Goal: Obtain resource: Download file/media

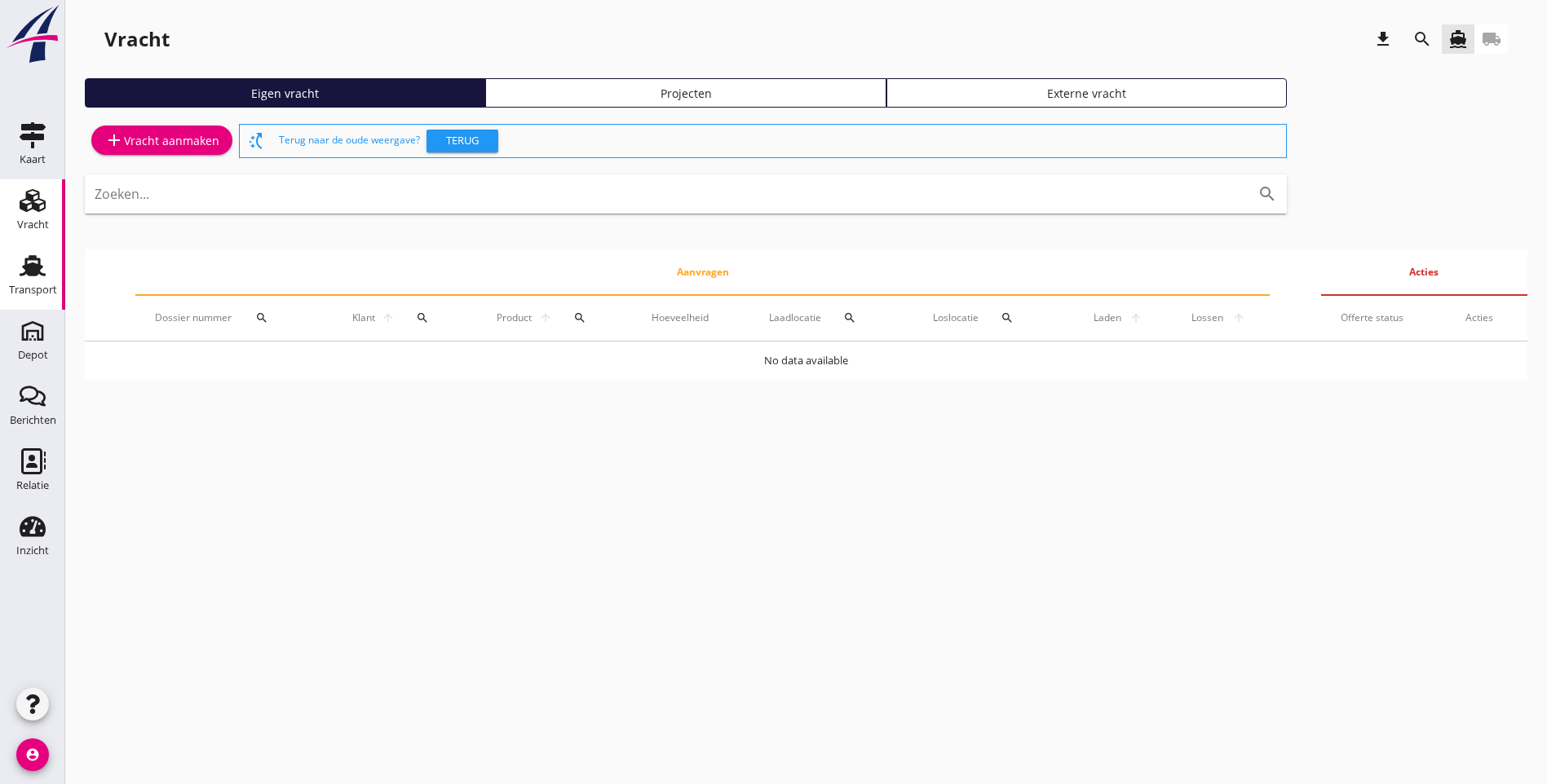
click at [22, 273] on icon "Transport" at bounding box center [33, 266] width 26 height 26
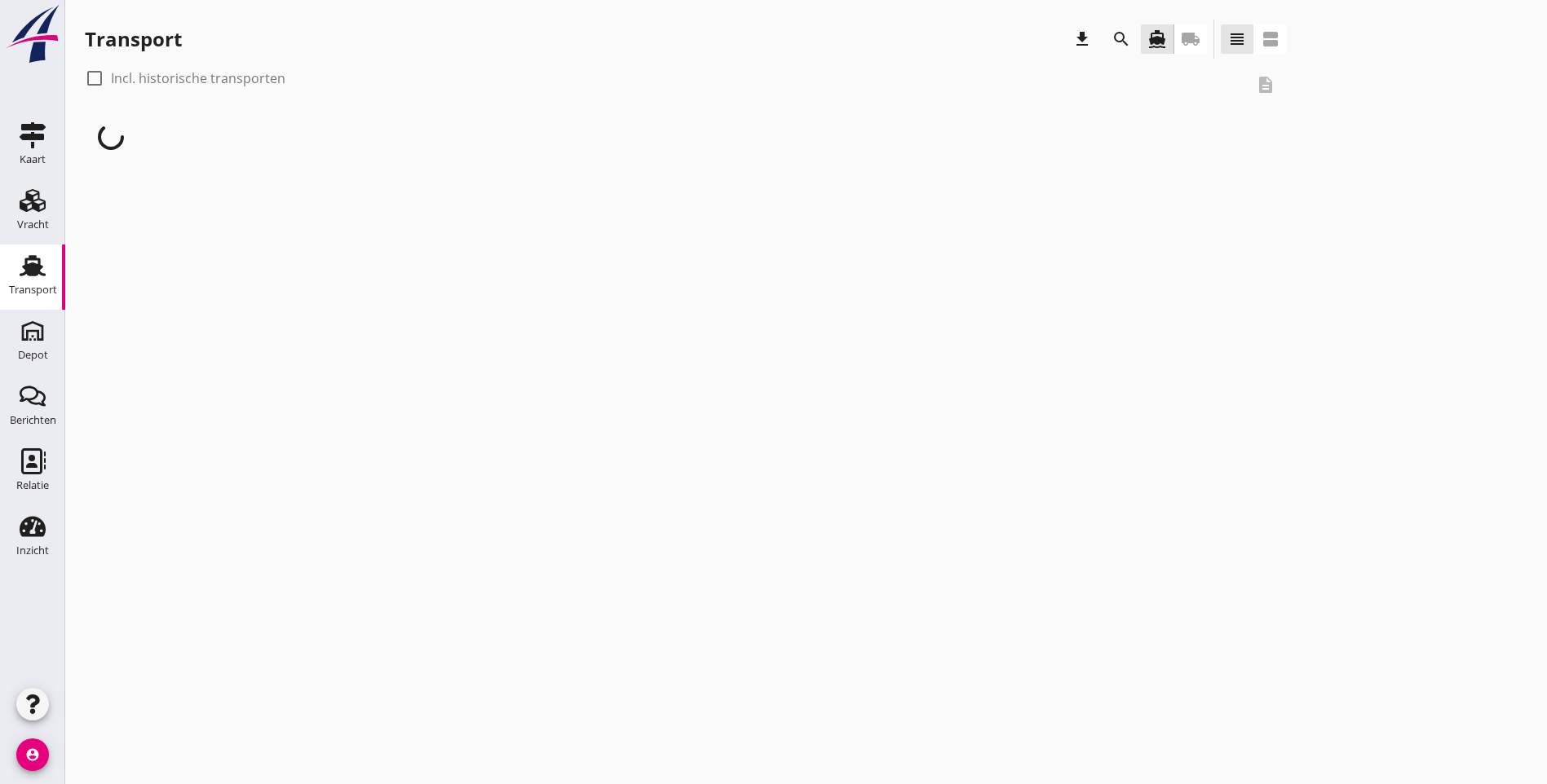
click at [83, 82] on div at bounding box center [95, 78] width 28 height 28
checkbox input "true"
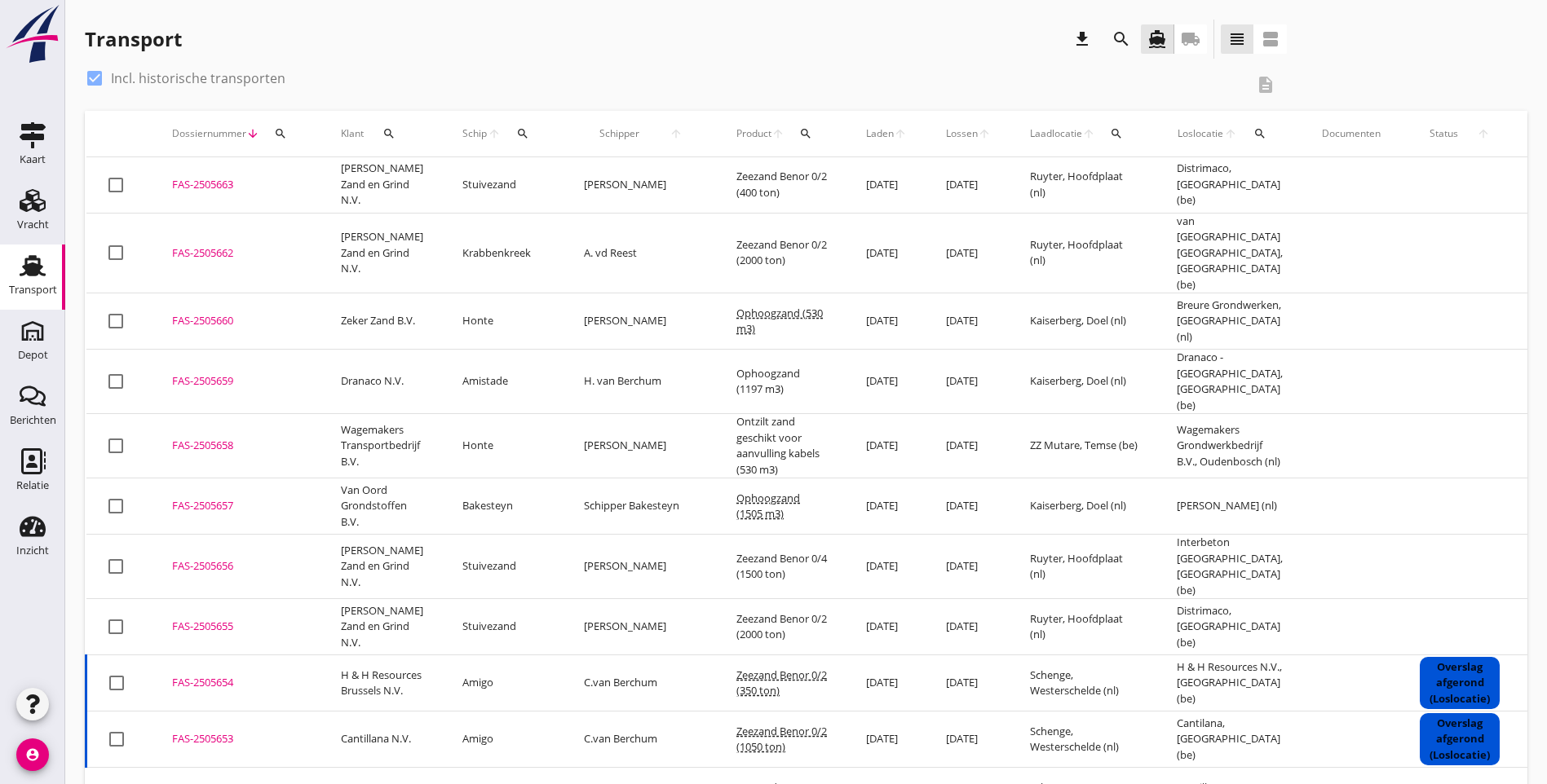
click at [1224, 127] on icon "arrow_upward" at bounding box center [1231, 133] width 15 height 13
click at [1253, 133] on icon "search" at bounding box center [1259, 133] width 13 height 13
click at [1234, 181] on input "text" at bounding box center [1292, 181] width 169 height 26
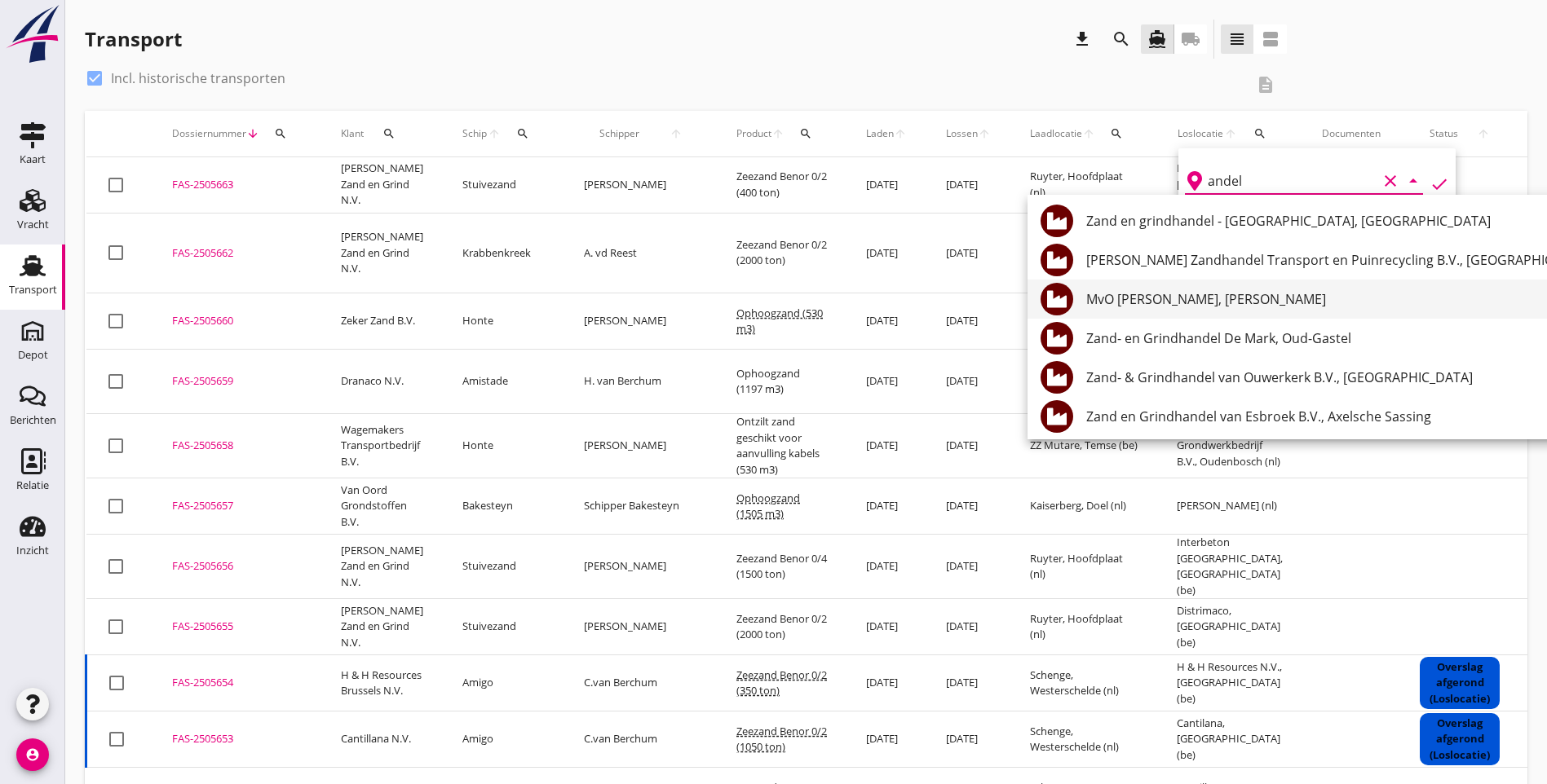
click at [1232, 306] on div "MvO [PERSON_NAME], [PERSON_NAME]" at bounding box center [1349, 299] width 527 height 20
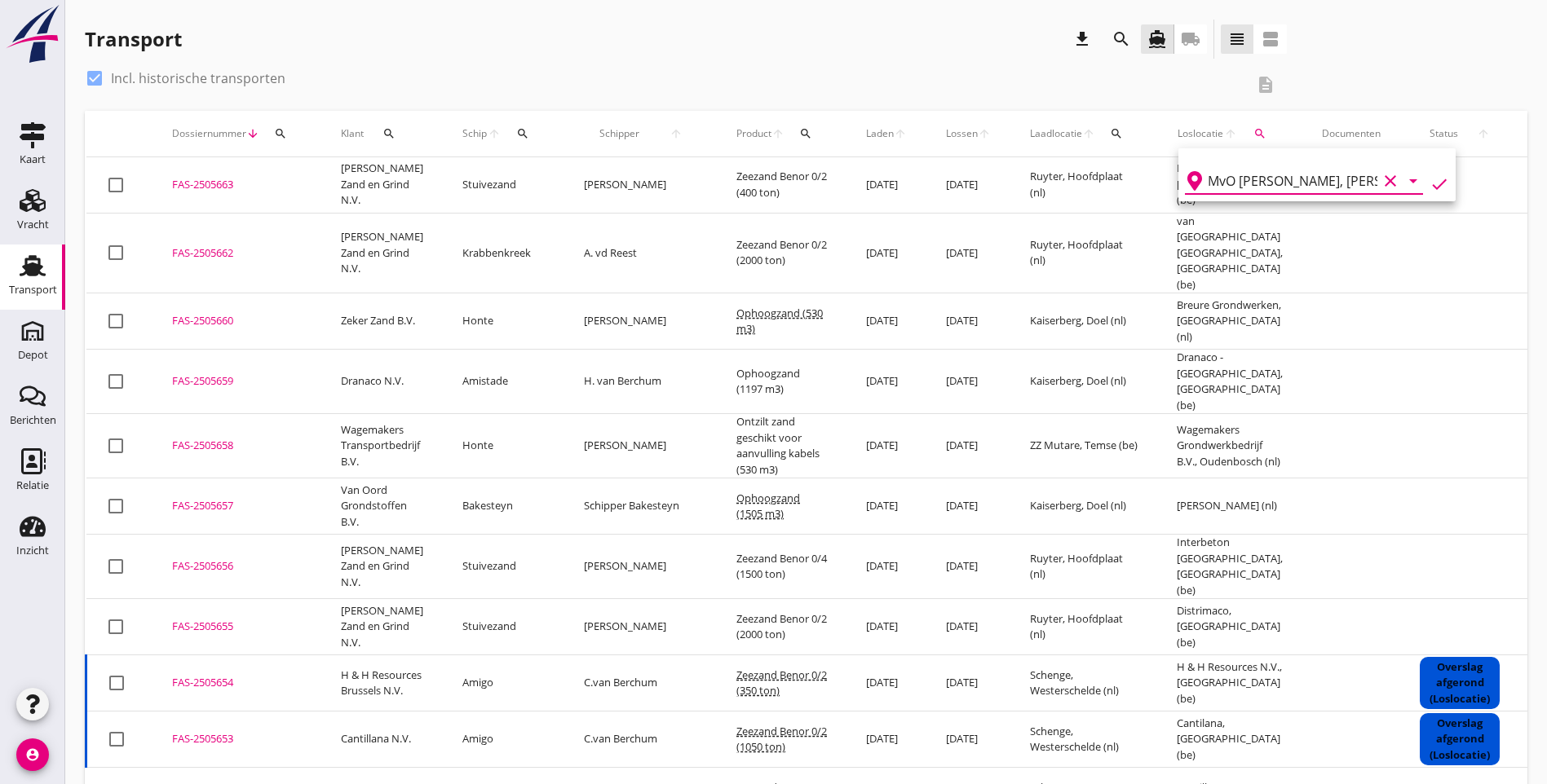
click at [1429, 183] on icon "check" at bounding box center [1439, 184] width 20 height 20
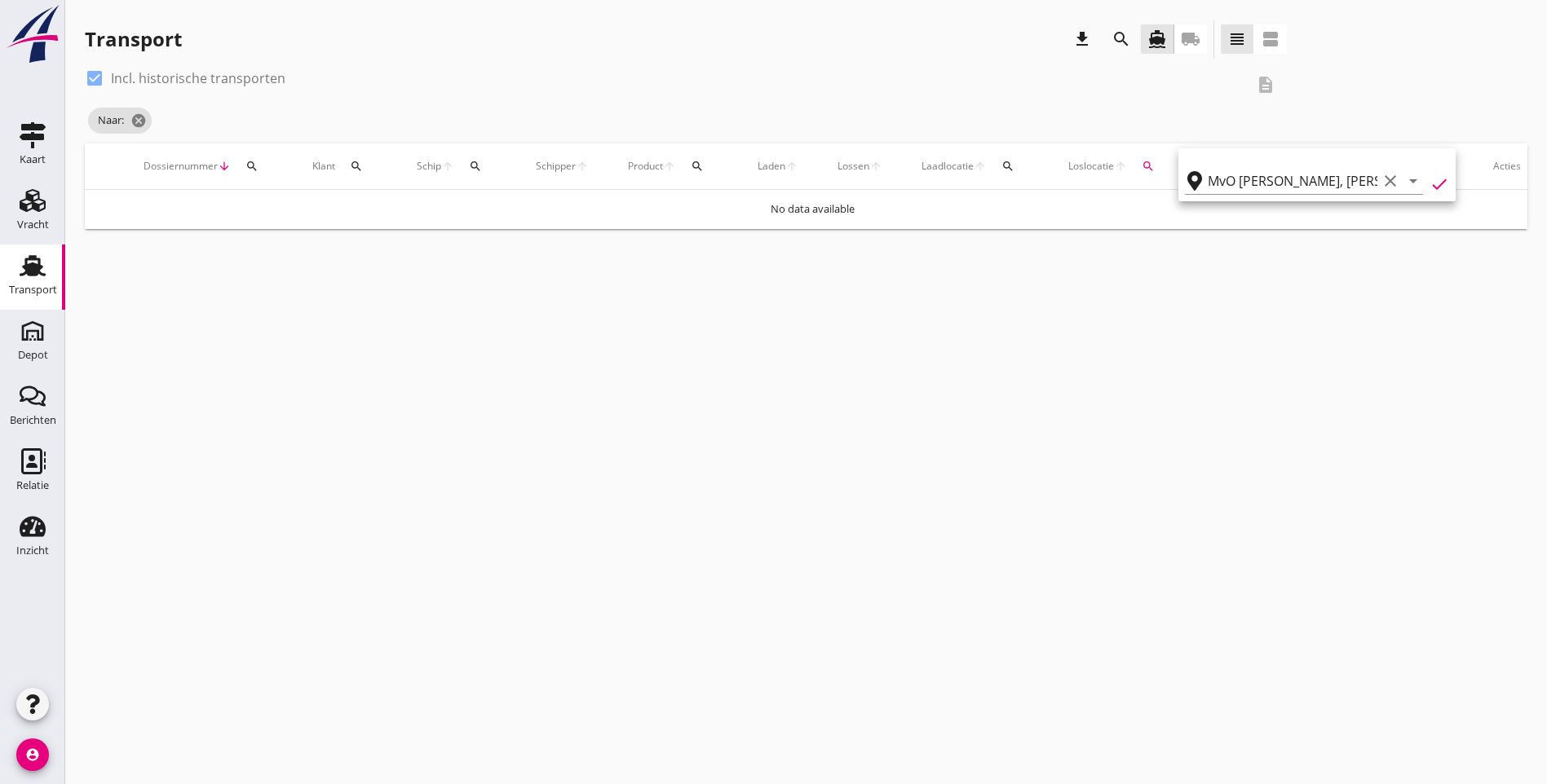
type input "MvO [PERSON_NAME]"
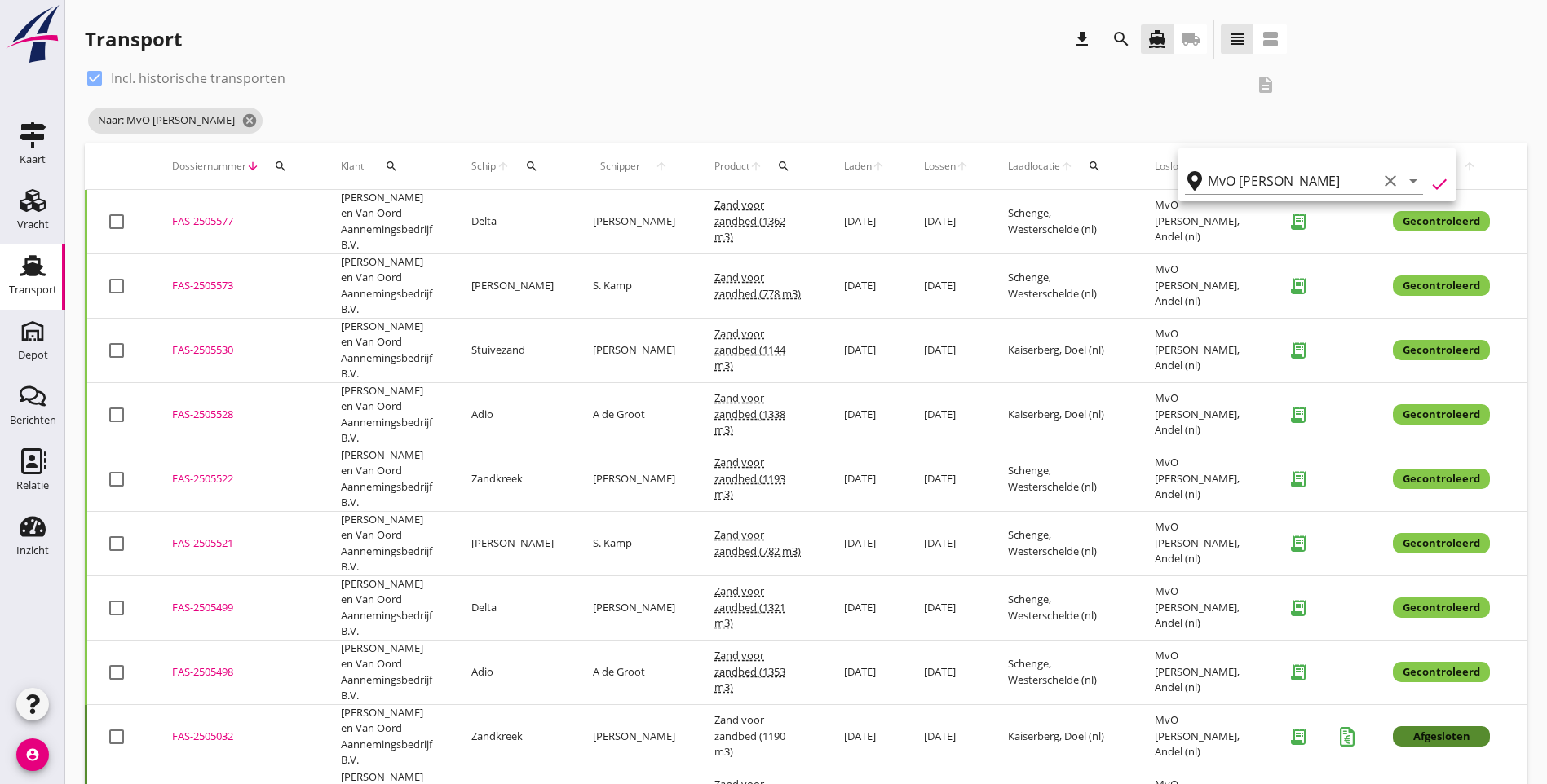
click at [1207, 48] on div "Transport download search directions_boat local_shipping view_headline view_age…" at bounding box center [806, 42] width 1442 height 46
click at [228, 228] on div "FAS-2505577" at bounding box center [236, 221] width 130 height 16
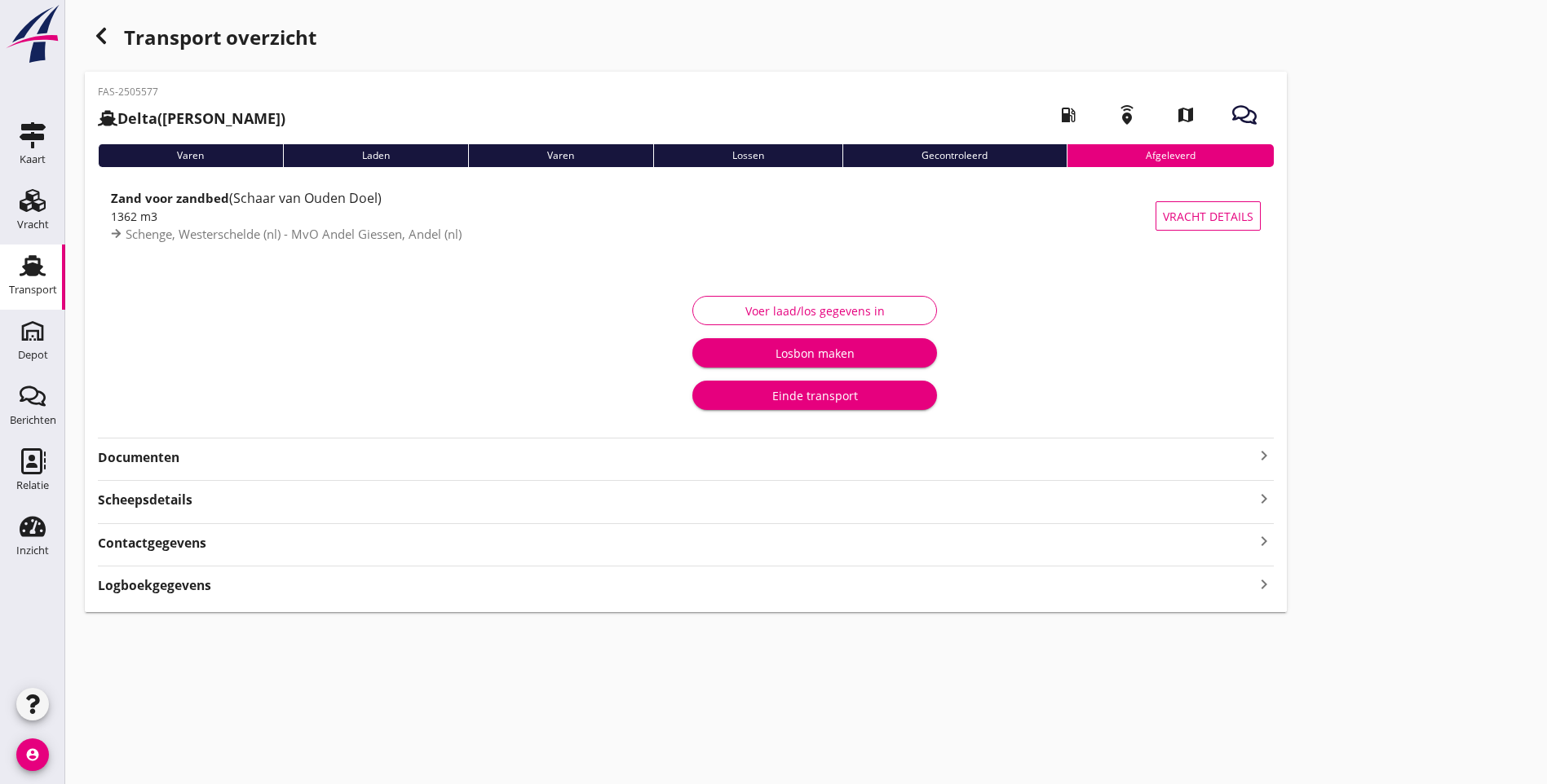
click at [142, 290] on div at bounding box center [398, 352] width 574 height 137
click at [150, 464] on strong "Documenten" at bounding box center [676, 458] width 1157 height 19
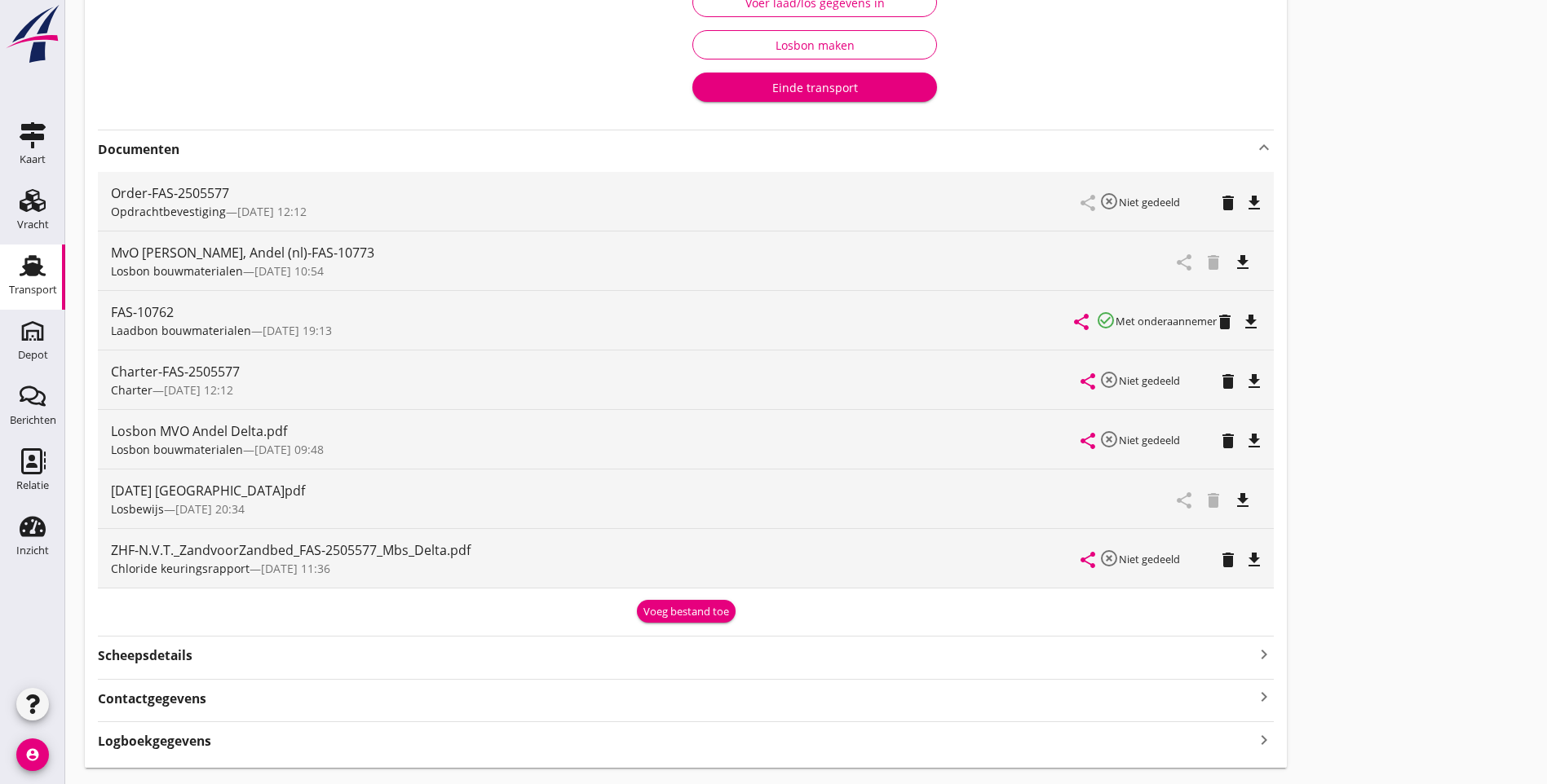
scroll to position [326, 0]
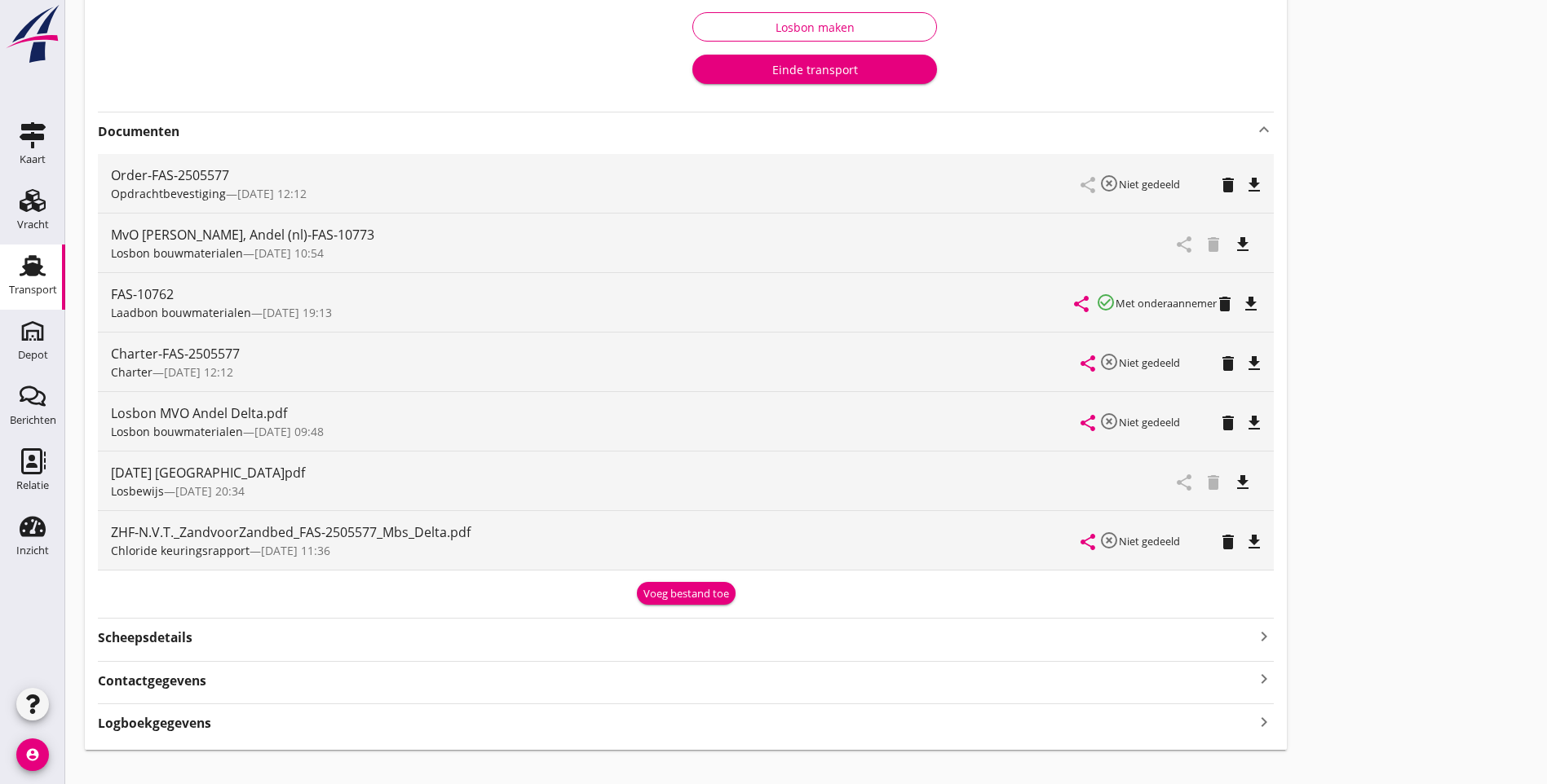
click at [1244, 542] on icon "file_download" at bounding box center [1254, 542] width 20 height 20
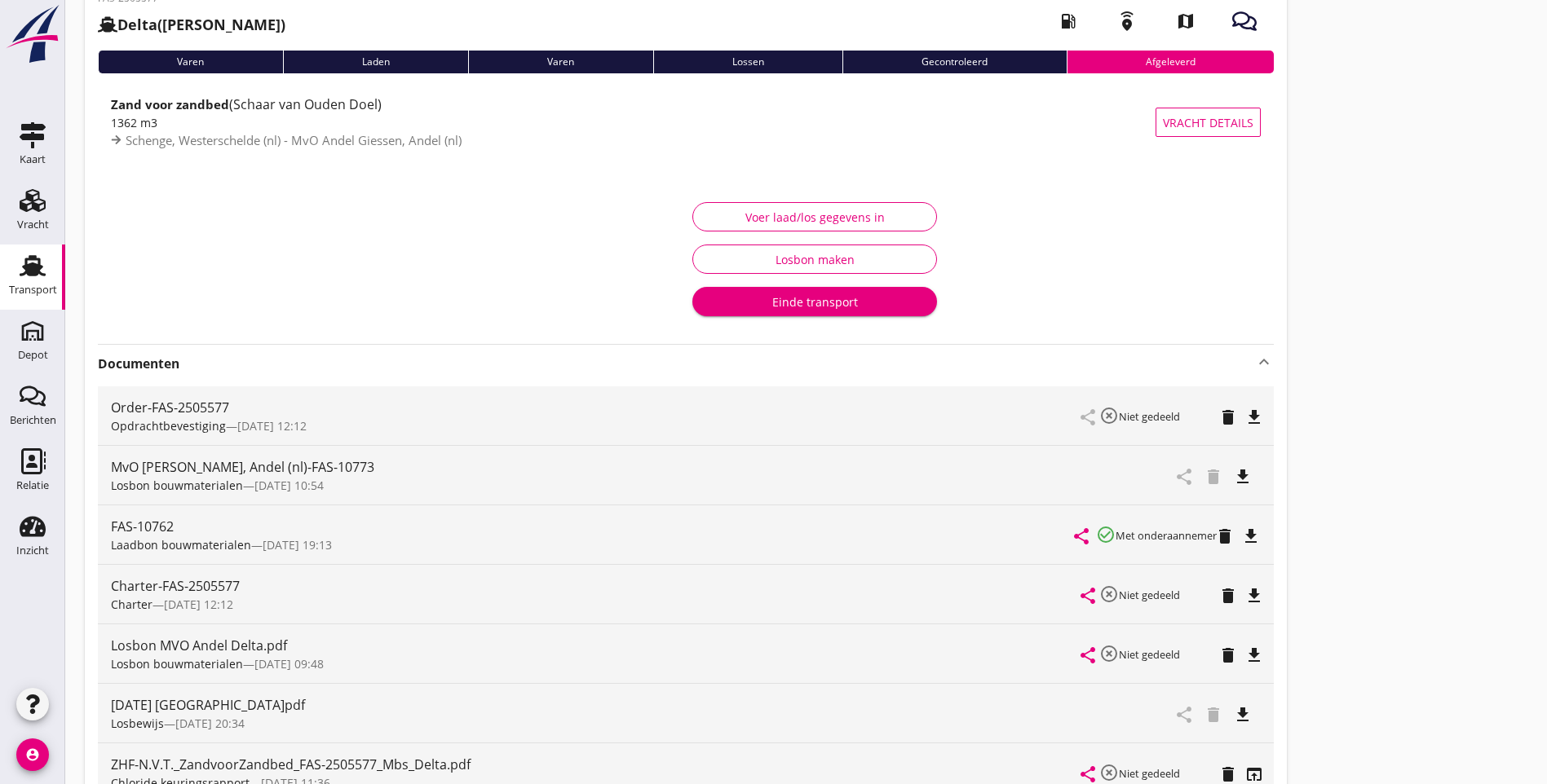
scroll to position [0, 0]
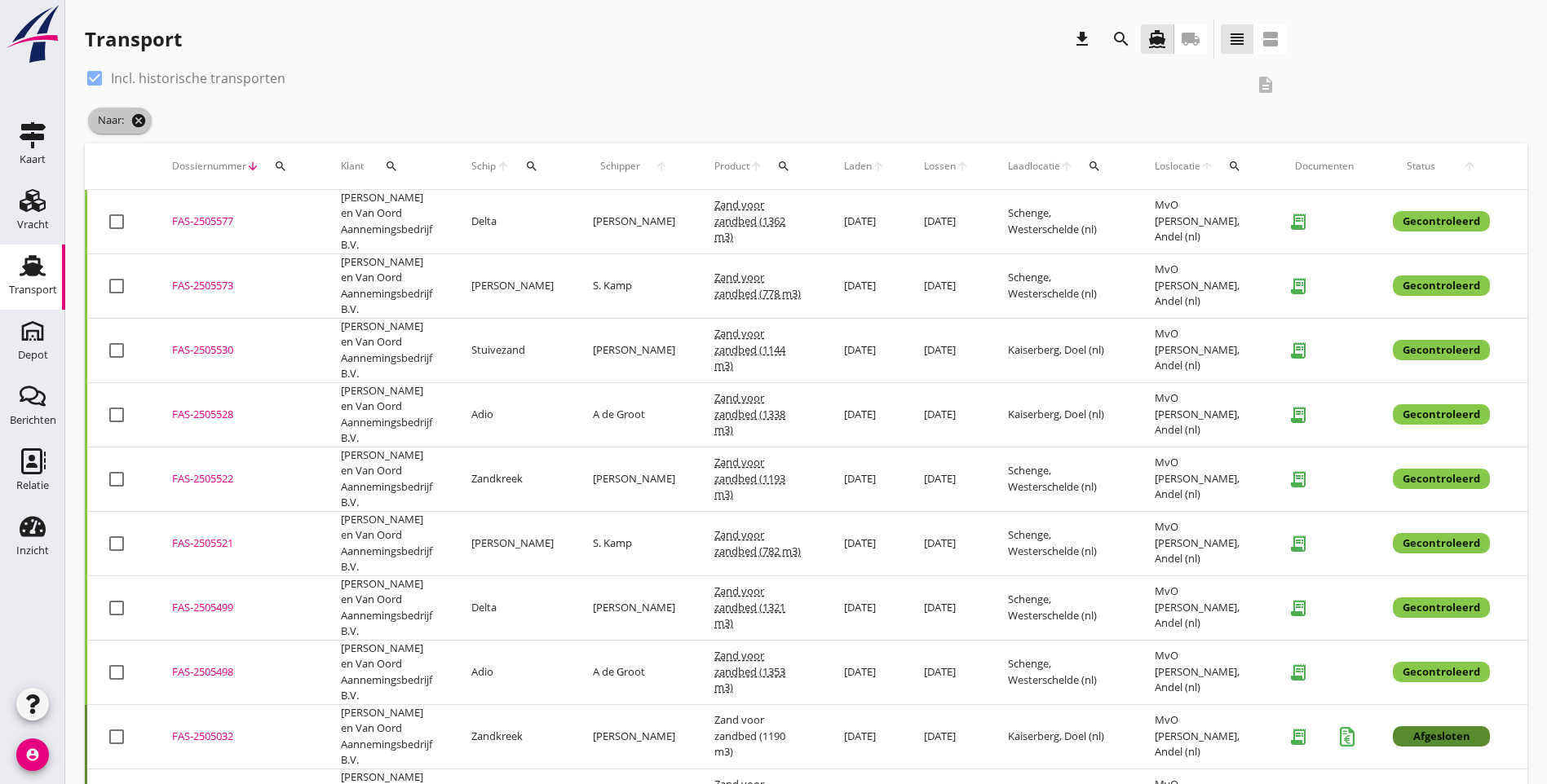
click at [138, 121] on icon "cancel" at bounding box center [138, 120] width 16 height 16
